Goal: Check status: Check status

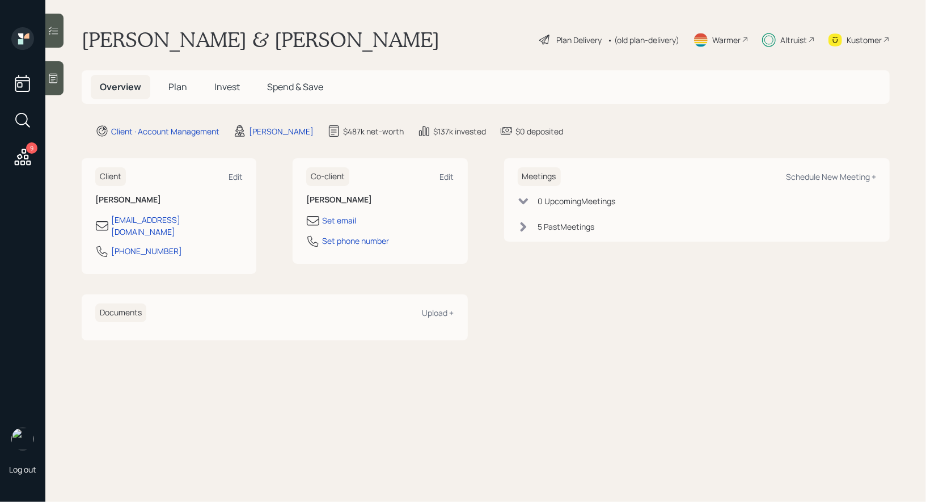
click at [231, 90] on span "Invest" at bounding box center [227, 87] width 26 height 12
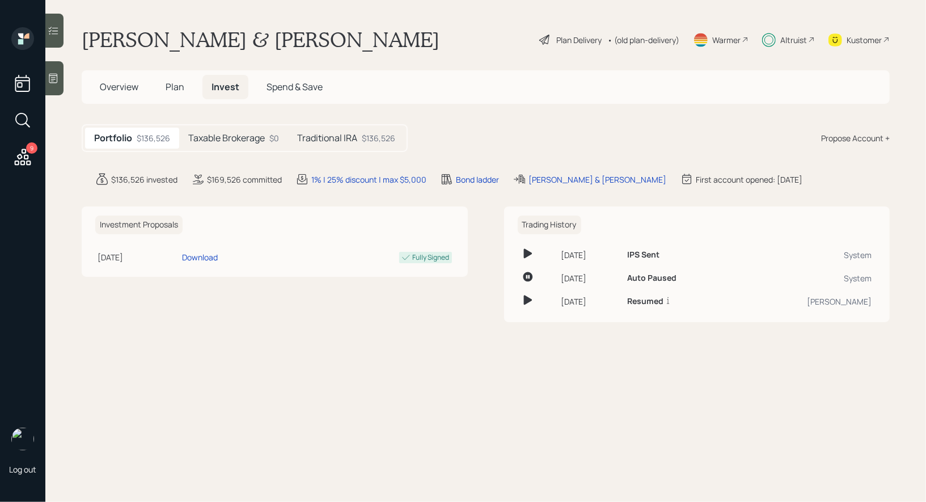
click at [344, 139] on h5 "Traditional IRA" at bounding box center [327, 138] width 60 height 11
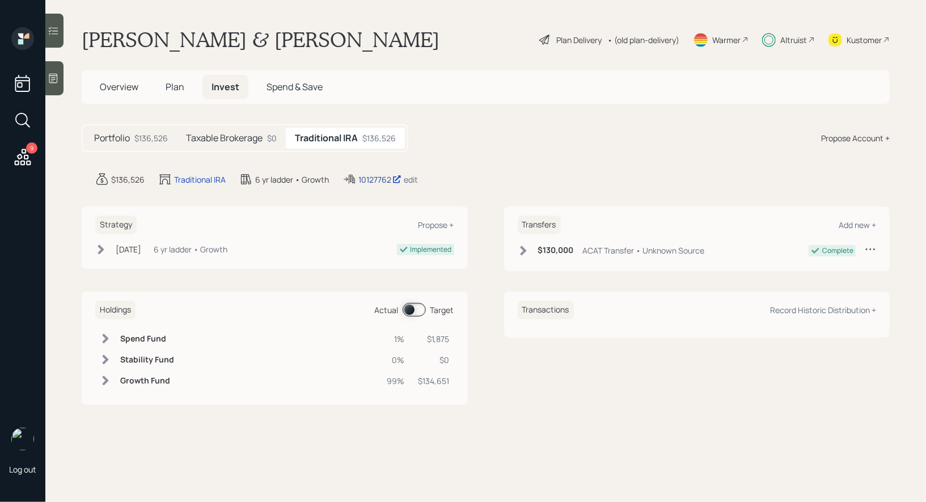
click at [380, 178] on div "10127762" at bounding box center [379, 180] width 43 height 12
